Goal: Task Accomplishment & Management: Use online tool/utility

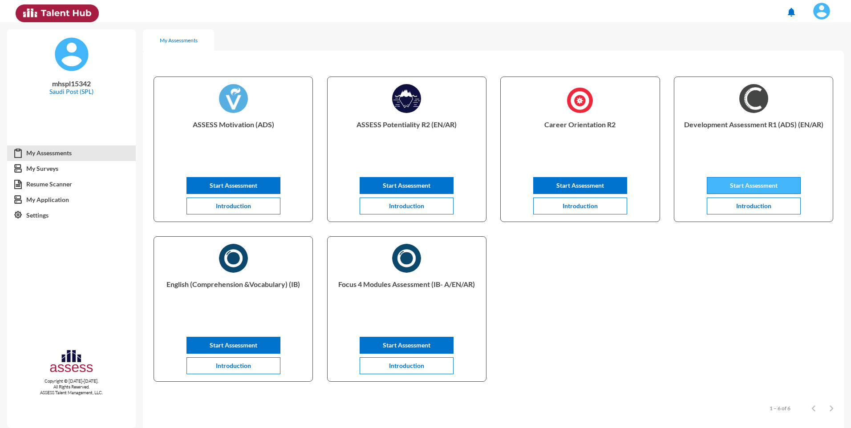
click at [759, 183] on span "Start Assessment" at bounding box center [754, 186] width 48 height 8
click at [573, 179] on button "Start Assessment" at bounding box center [580, 185] width 94 height 17
click at [416, 187] on span "Start Assessment" at bounding box center [407, 186] width 48 height 8
click at [264, 182] on button "Start Assessment" at bounding box center [234, 185] width 94 height 17
click at [254, 348] on span "Start Assessment" at bounding box center [234, 346] width 48 height 8
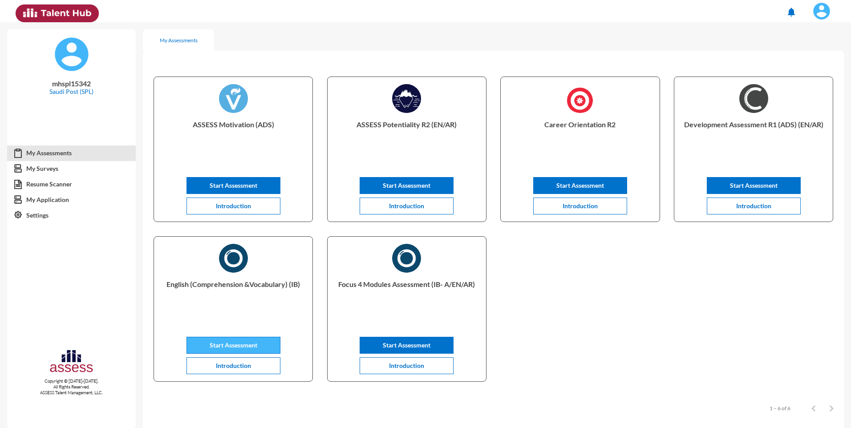
click at [245, 343] on span "Start Assessment" at bounding box center [234, 346] width 48 height 8
click at [411, 346] on span "Start Assessment" at bounding box center [407, 346] width 48 height 8
click at [229, 351] on button "Start Assessment" at bounding box center [234, 345] width 94 height 17
click at [397, 343] on span "Start Assessment" at bounding box center [407, 346] width 48 height 8
click at [263, 336] on div "English (Comprehension &Vocabulary) (IB) Start Assessment Introduction" at bounding box center [233, 309] width 159 height 145
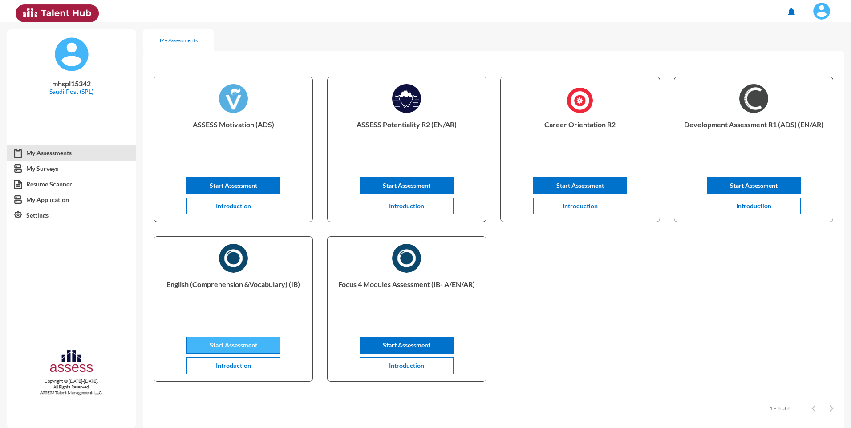
click at [266, 342] on button "Start Assessment" at bounding box center [234, 345] width 94 height 17
click at [721, 184] on button "Start Assessment" at bounding box center [754, 185] width 94 height 17
click at [564, 176] on div "Career Orientation R2 Start Assessment Introduction" at bounding box center [580, 149] width 159 height 145
click at [561, 186] on span "Start Assessment" at bounding box center [581, 186] width 48 height 8
click at [425, 183] on span "Start Assessment" at bounding box center [407, 186] width 48 height 8
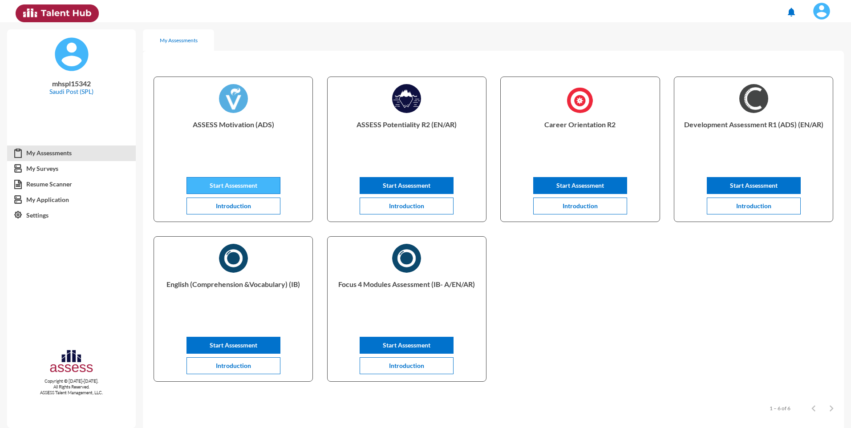
click at [262, 186] on button "Start Assessment" at bounding box center [234, 185] width 94 height 17
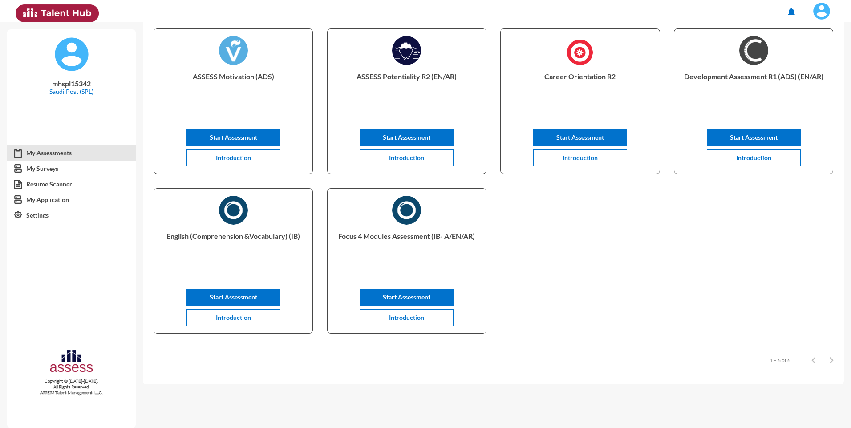
scroll to position [49, 0]
